Goal: Information Seeking & Learning: Learn about a topic

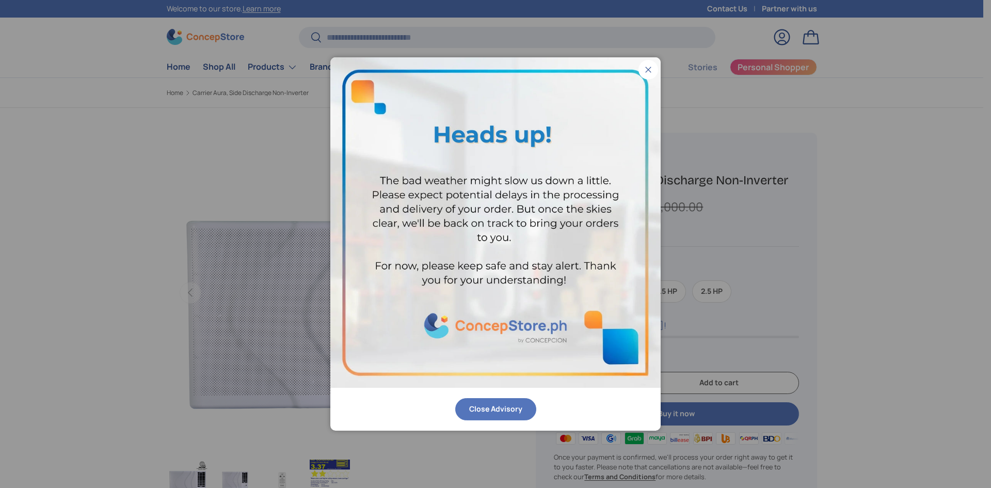
click at [647, 69] on button "Close" at bounding box center [648, 70] width 20 height 20
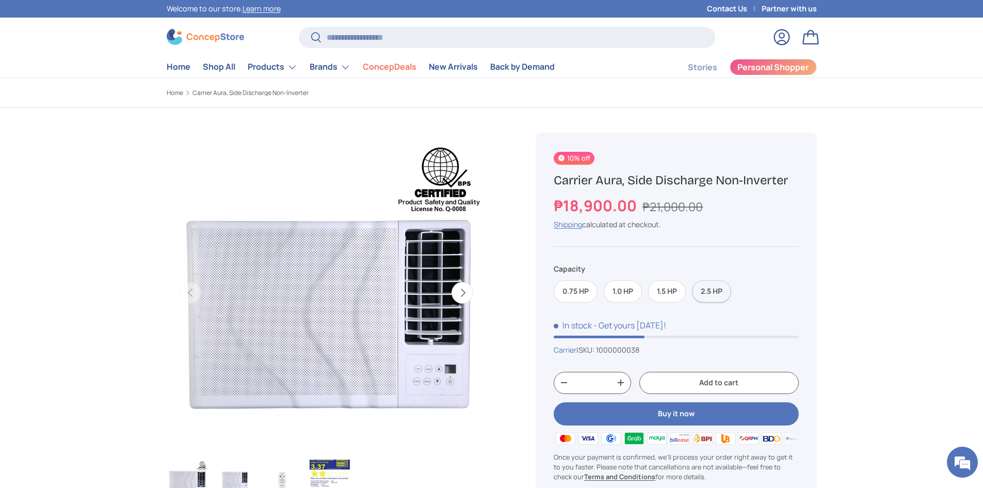
click at [719, 293] on label "2.5 HP" at bounding box center [711, 291] width 39 height 22
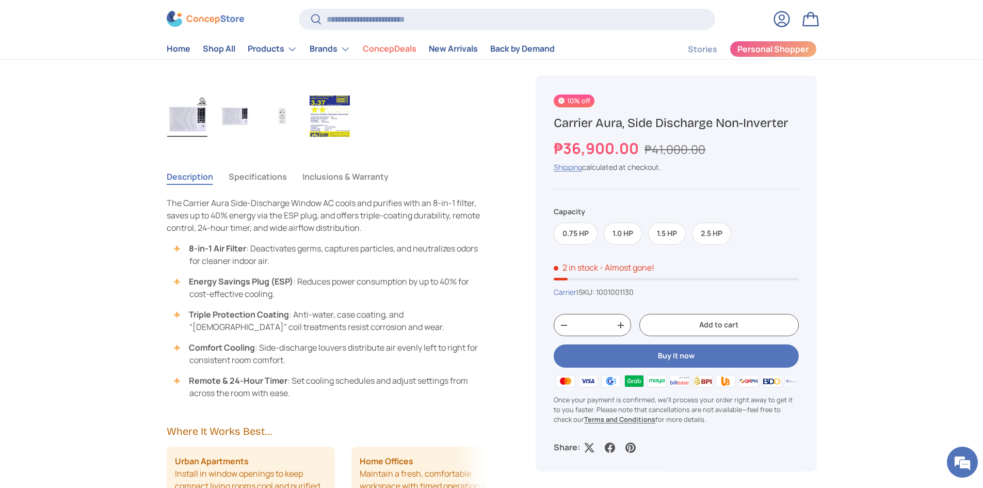
scroll to position [361, 0]
click at [280, 182] on button "Specifications" at bounding box center [258, 179] width 58 height 24
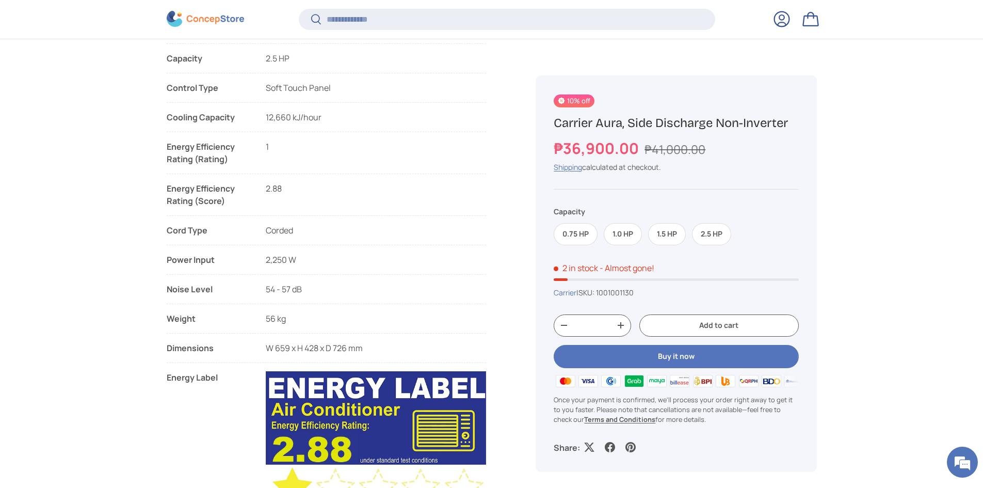
scroll to position [823, 0]
drag, startPoint x: 264, startPoint y: 339, endPoint x: 270, endPoint y: 344, distance: 7.7
click at [270, 343] on ul "Features List Comfort Cooling - Evenly distributes air from left to right with …" at bounding box center [327, 202] width 320 height 937
click at [264, 347] on li "Dimensions W 470 x H 330 x D 605 mm W 470 x H 330 x D 605 mm W 470 x H 330 x D …" at bounding box center [327, 351] width 320 height 21
drag, startPoint x: 394, startPoint y: 343, endPoint x: 253, endPoint y: 342, distance: 140.9
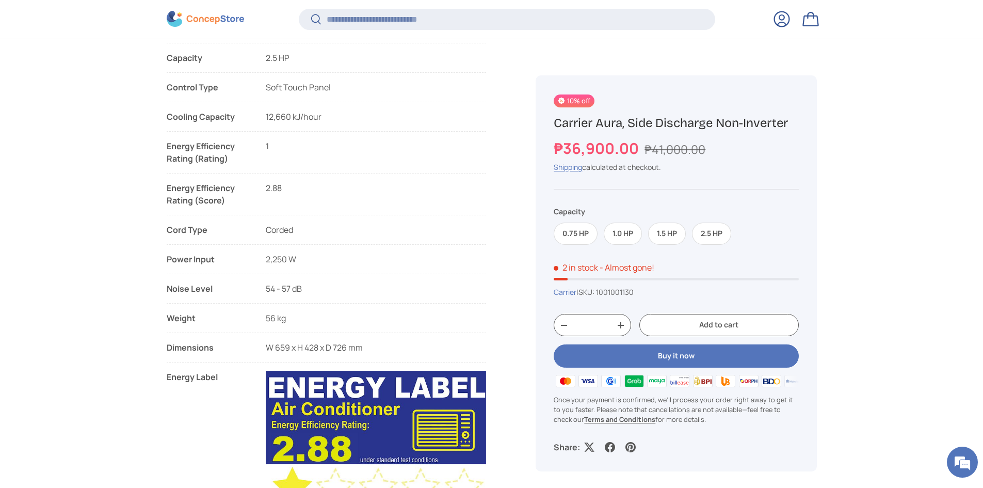
click at [253, 342] on li "Dimensions W 470 x H 330 x D 605 mm W 470 x H 330 x D 605 mm W 470 x H 330 x D …" at bounding box center [327, 351] width 320 height 21
copy li "W 470 x H 330 x D 605 mm W 470 x H 330 x D 605 mm W 470 x H 330 x D 605 mm W 65…"
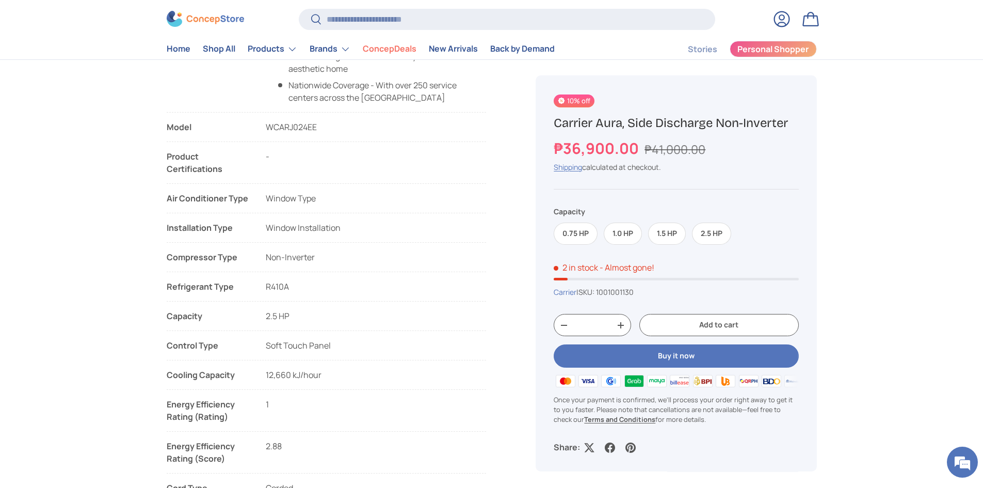
scroll to position [568, 0]
drag, startPoint x: 264, startPoint y: 127, endPoint x: 360, endPoint y: 131, distance: 96.0
click at [360, 131] on li "Model WCARJ008EE WCARJ010EE WCARJ014EE WCARJ024EE​" at bounding box center [327, 131] width 320 height 21
copy span "WCARJ024EE​"
